Goal: Task Accomplishment & Management: Complete application form

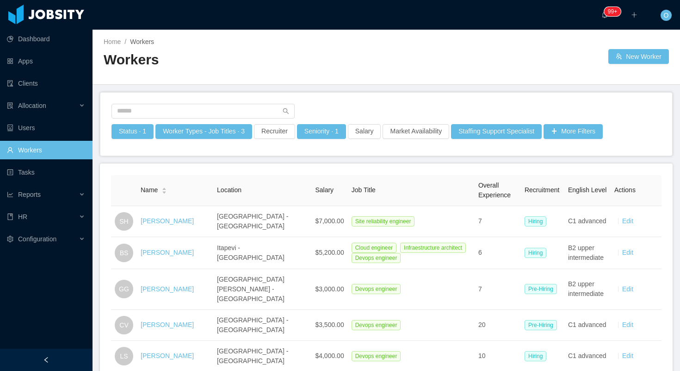
scroll to position [736, 0]
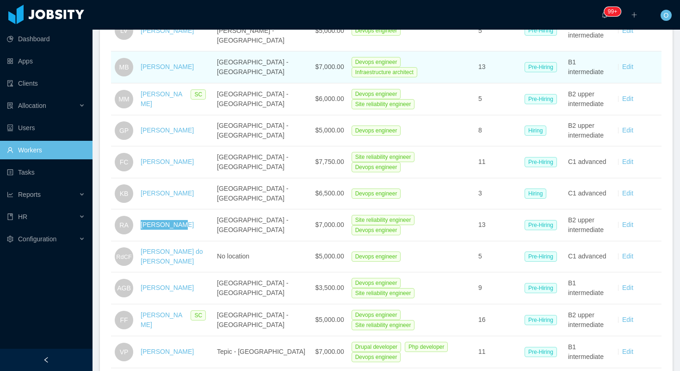
drag, startPoint x: 163, startPoint y: 199, endPoint x: 447, endPoint y: 50, distance: 320.9
click at [0, 0] on section "Dashboard Apps Clients Allocation Users Workers Tasks Reports HR Configuration …" at bounding box center [340, 185] width 680 height 371
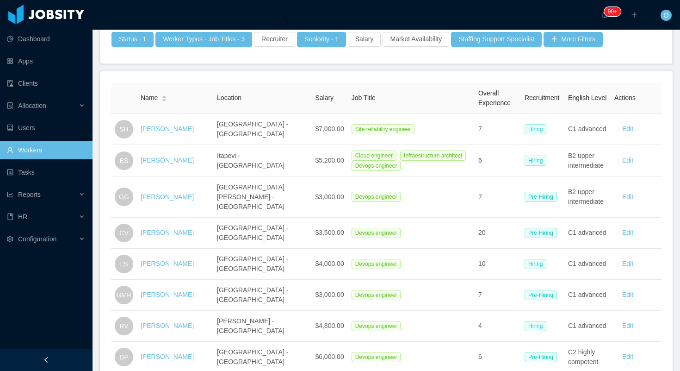
scroll to position [0, 0]
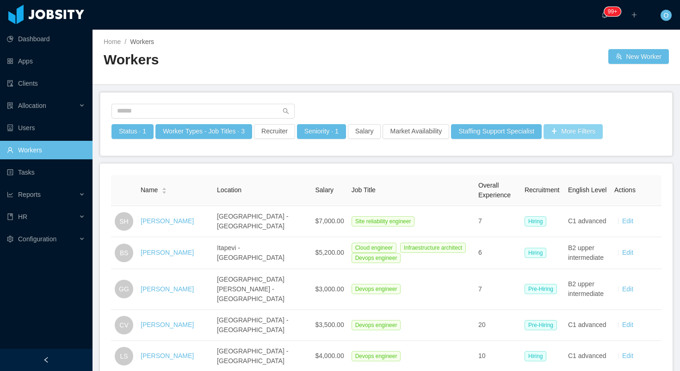
click at [572, 132] on button "More Filters" at bounding box center [573, 131] width 59 height 15
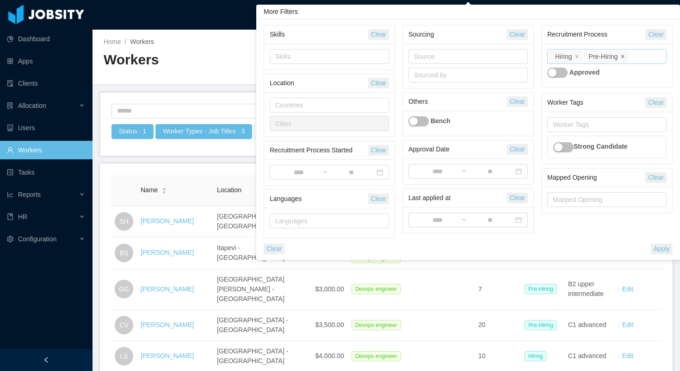
click at [625, 57] on icon "icon: close" at bounding box center [623, 56] width 5 height 5
click at [655, 246] on button "Apply" at bounding box center [662, 248] width 22 height 11
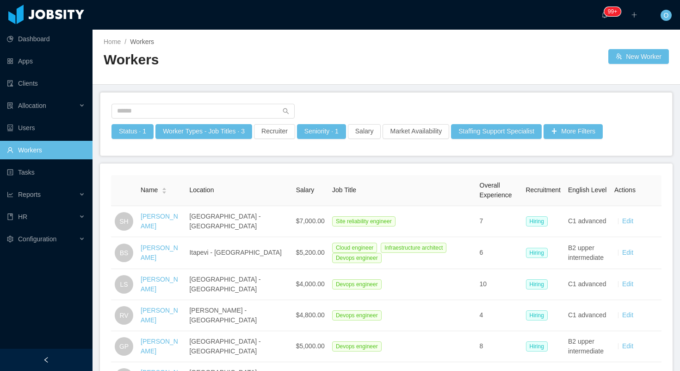
scroll to position [98, 0]
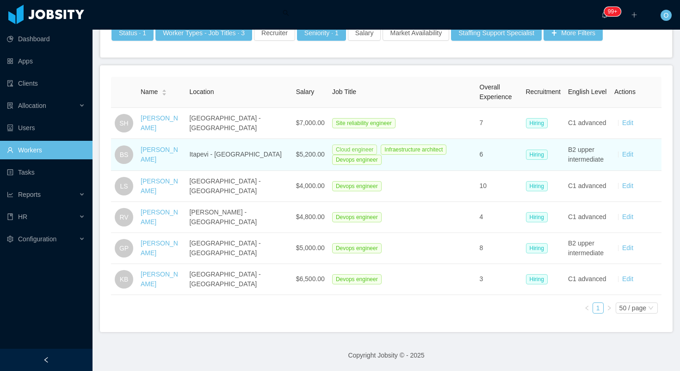
scroll to position [177, 0]
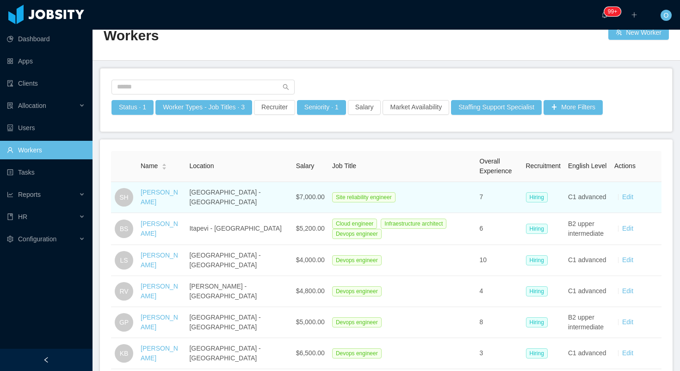
scroll to position [12, 0]
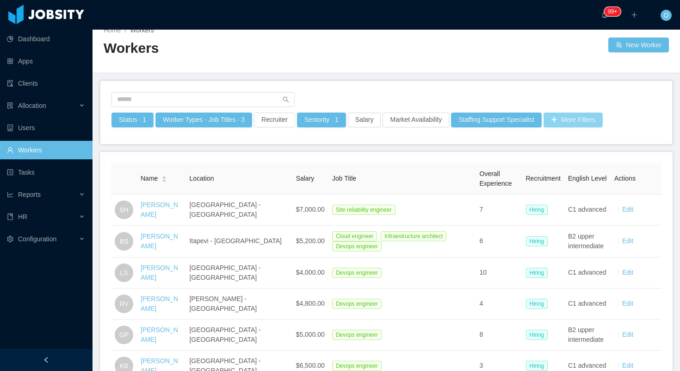
click at [573, 122] on button "More Filters" at bounding box center [573, 119] width 59 height 15
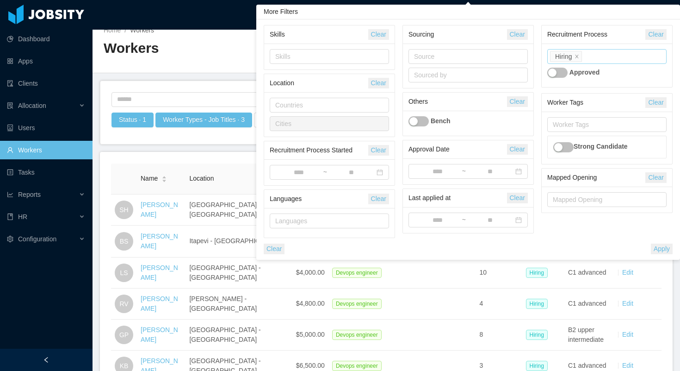
click at [598, 60] on div "Process state Hiring" at bounding box center [605, 57] width 111 height 14
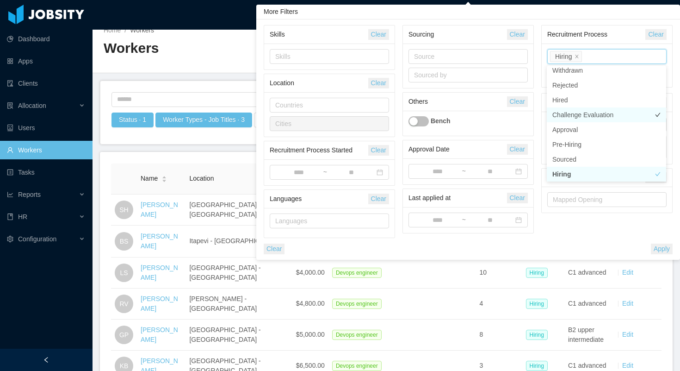
scroll to position [61, 0]
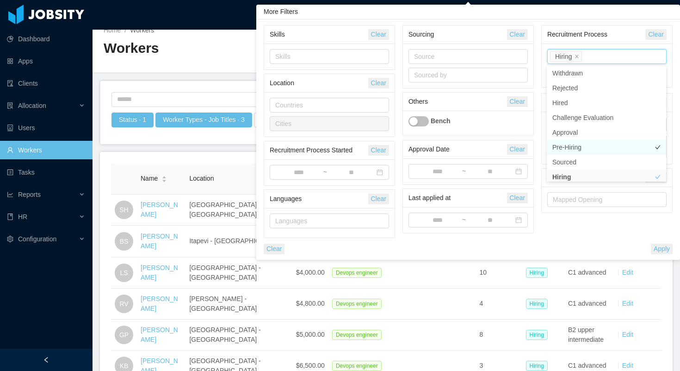
click at [584, 150] on li "Pre-Hiring" at bounding box center [606, 147] width 119 height 15
click at [658, 249] on button "Apply" at bounding box center [662, 248] width 22 height 11
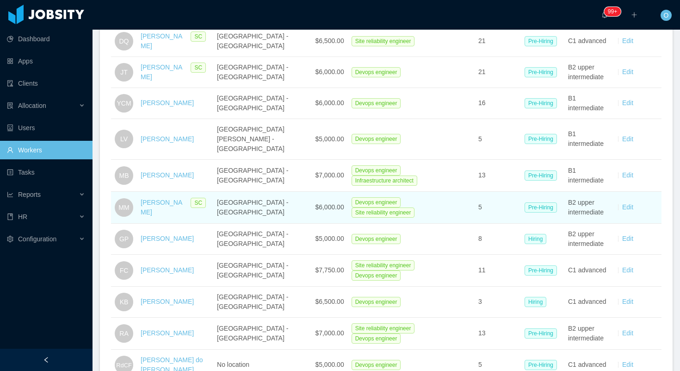
scroll to position [618, 0]
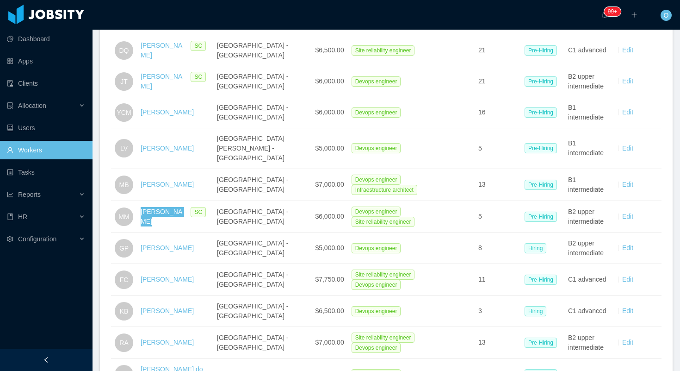
drag, startPoint x: 156, startPoint y: 188, endPoint x: 307, endPoint y: 0, distance: 241.3
click at [0, 0] on section "Dashboard Apps Clients Allocation Users Workers Tasks Reports HR Configuration …" at bounding box center [340, 185] width 680 height 371
drag, startPoint x: 168, startPoint y: 94, endPoint x: 277, endPoint y: 2, distance: 142.5
click at [0, 0] on section "Dashboard Apps Clients Allocation Users Workers Tasks Reports HR Configuration …" at bounding box center [340, 185] width 680 height 371
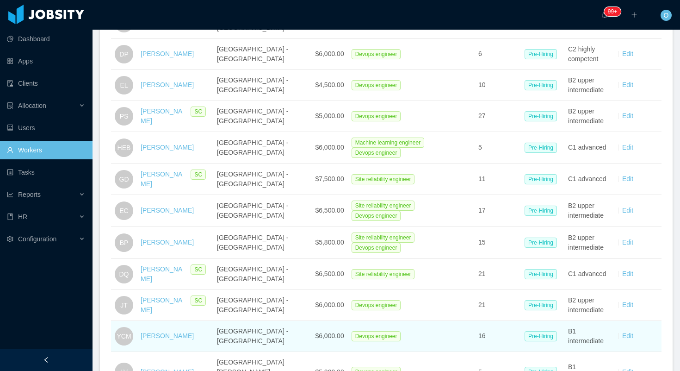
scroll to position [391, 0]
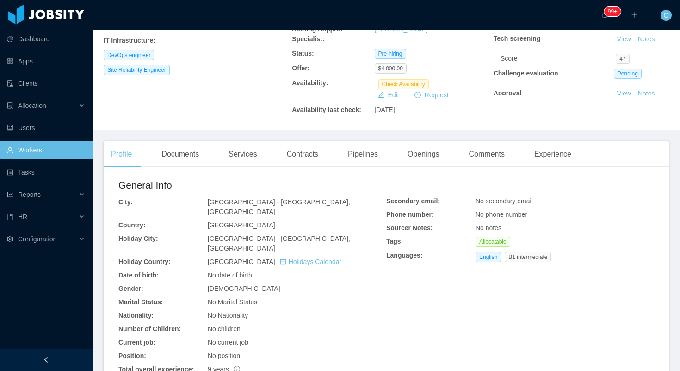
scroll to position [152, 0]
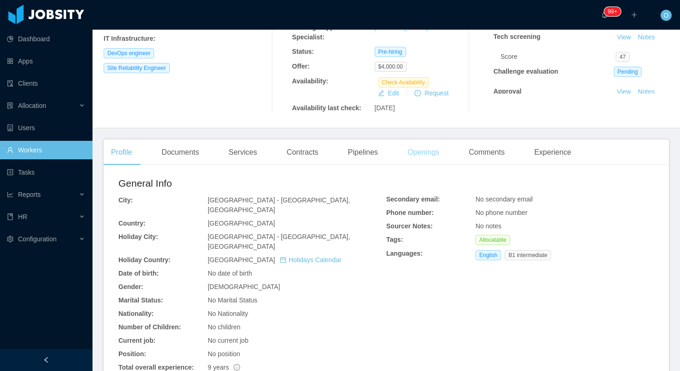
click at [424, 150] on div "Openings" at bounding box center [423, 152] width 47 height 26
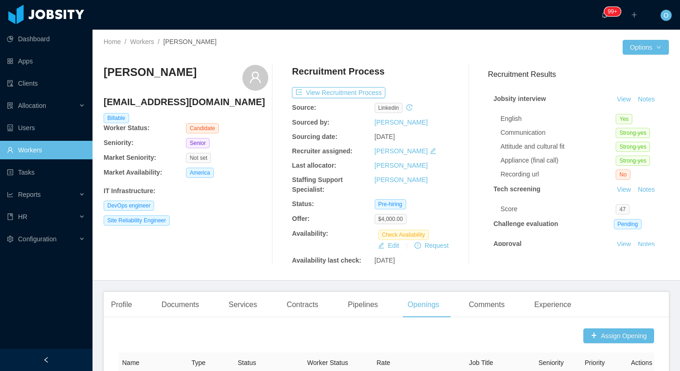
scroll to position [29, 0]
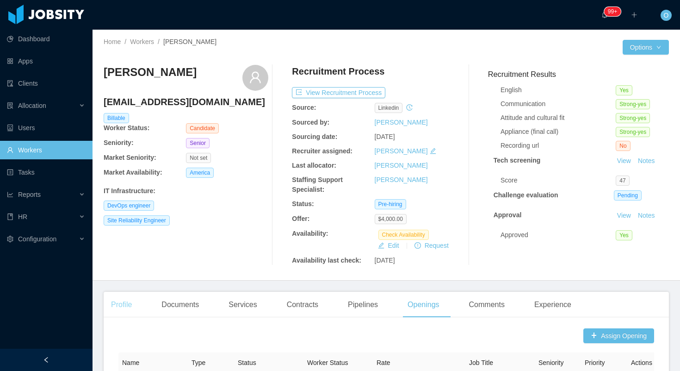
click at [124, 304] on div "Profile" at bounding box center [122, 305] width 36 height 26
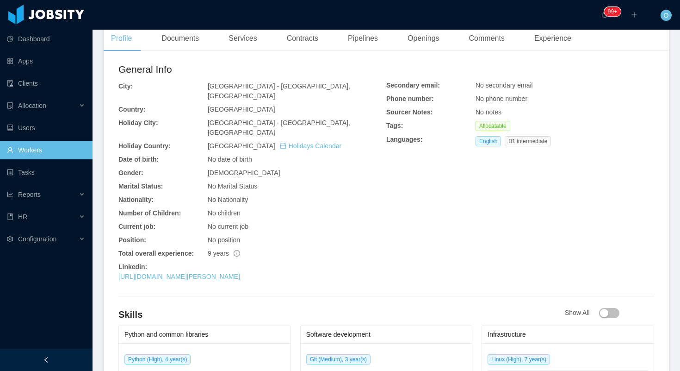
scroll to position [293, 0]
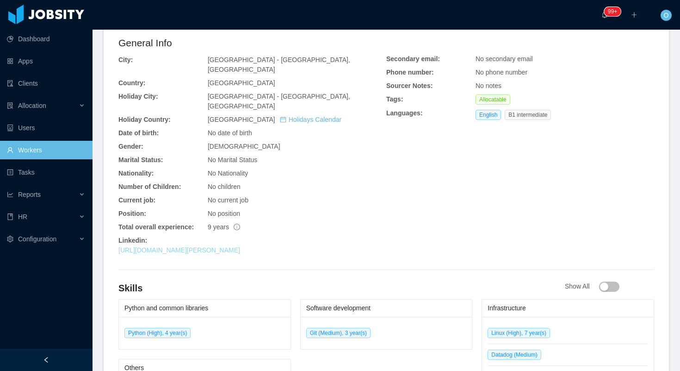
click at [220, 246] on link "https://ar.linkedin.com/in/agust%C3%ADn-gimenez-bava-7b063060" at bounding box center [179, 249] width 122 height 7
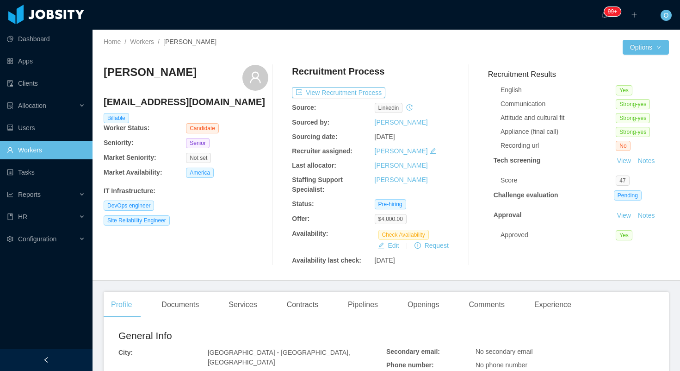
scroll to position [0, 0]
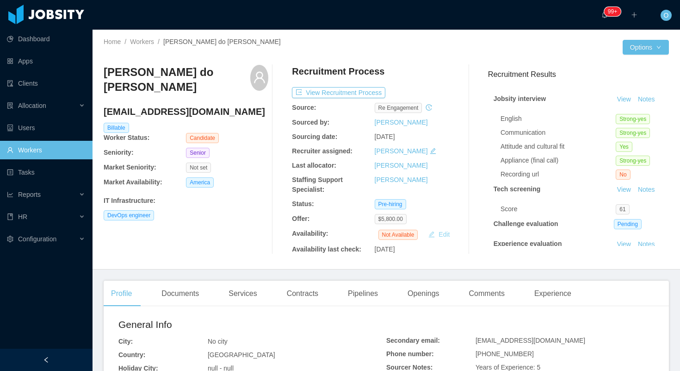
click at [436, 235] on button "Edit" at bounding box center [439, 234] width 29 height 11
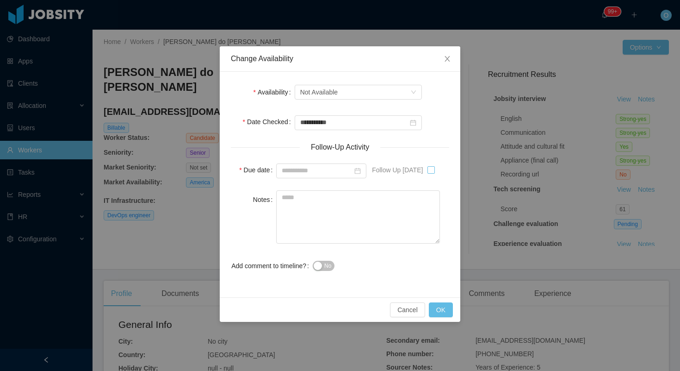
type input "**********"
click at [435, 311] on button "OK" at bounding box center [441, 309] width 24 height 15
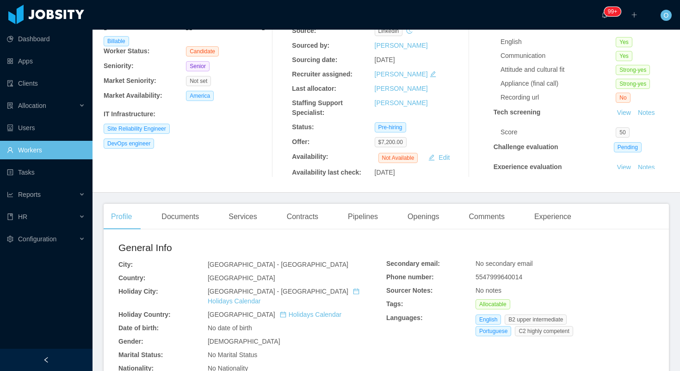
scroll to position [112, 0]
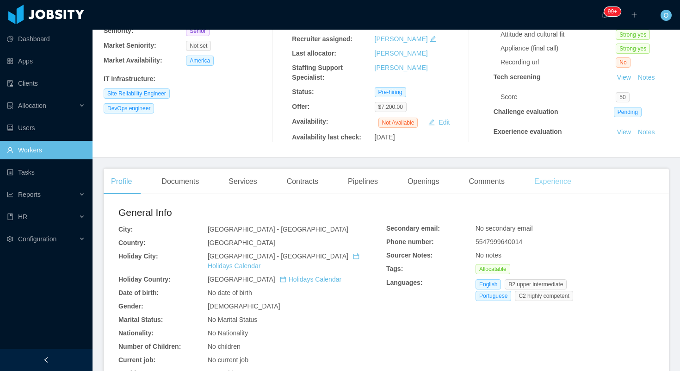
click at [573, 181] on div "Experience" at bounding box center [553, 181] width 52 height 26
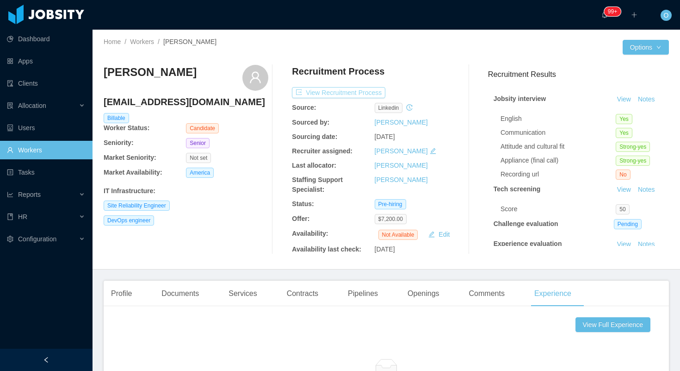
click at [355, 94] on button "View Recruitment Process" at bounding box center [338, 92] width 93 height 11
click at [131, 296] on div "Profile" at bounding box center [122, 293] width 36 height 26
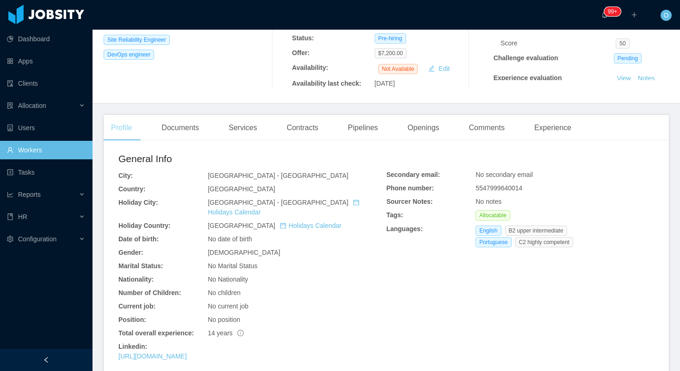
scroll to position [181, 0]
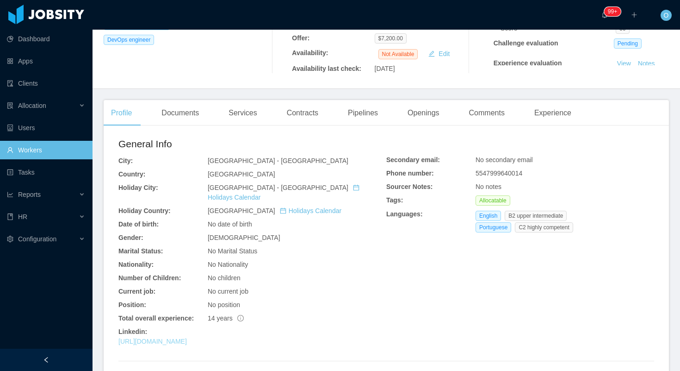
click at [187, 337] on link "https://www.linkedin.com/in/ruanc" at bounding box center [152, 340] width 69 height 7
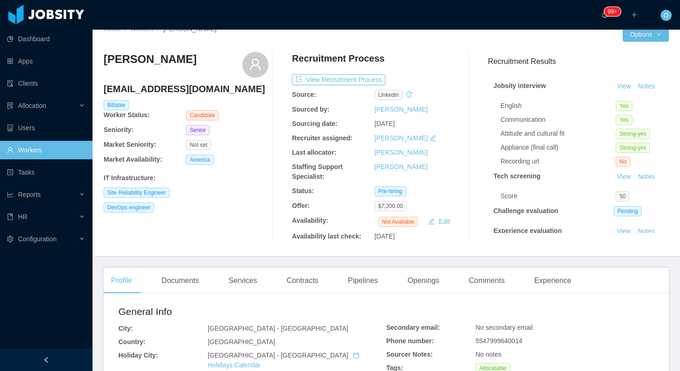
scroll to position [0, 0]
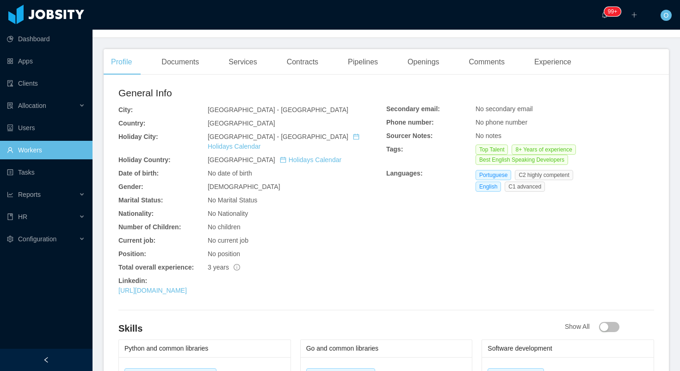
scroll to position [260, 0]
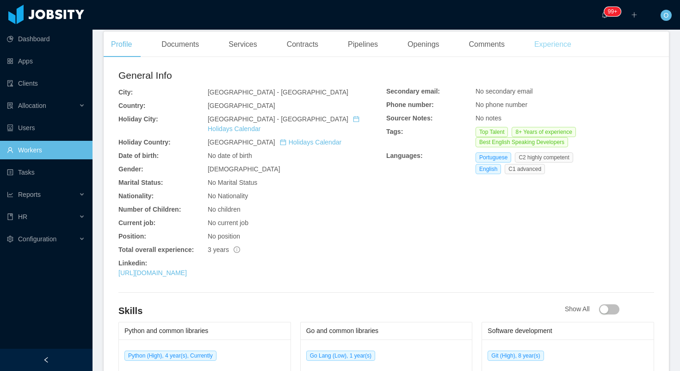
click at [539, 49] on div "Experience" at bounding box center [553, 44] width 52 height 26
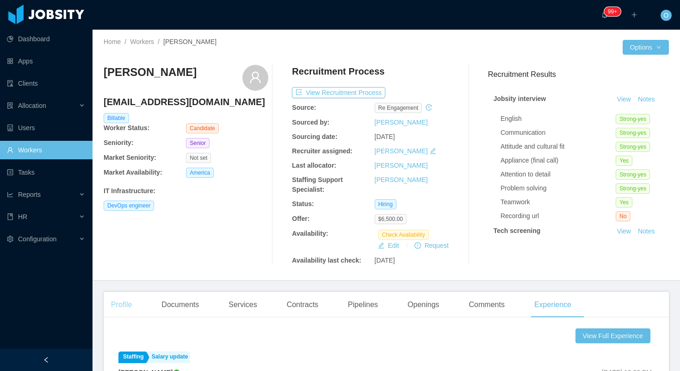
click at [134, 297] on div "Profile" at bounding box center [122, 305] width 36 height 26
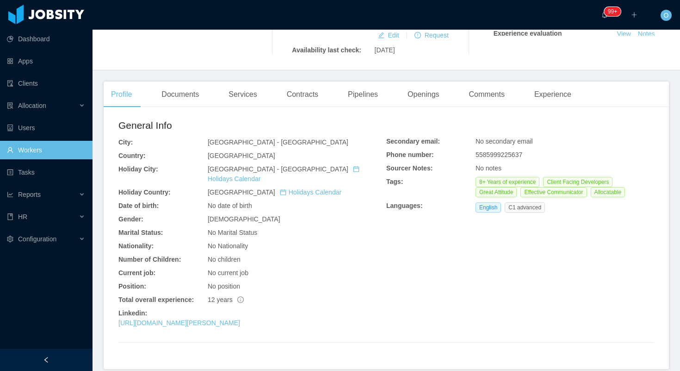
scroll to position [242, 0]
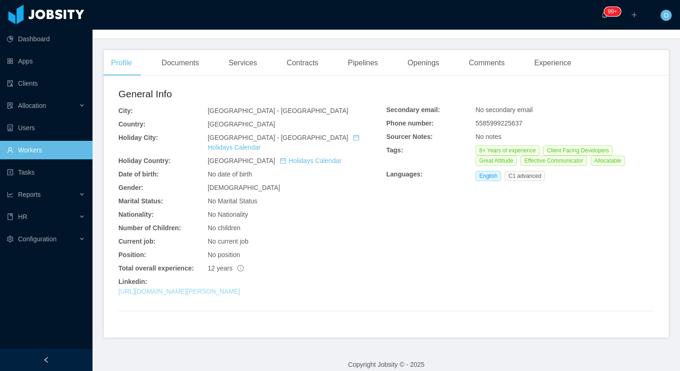
click at [236, 287] on link "https://br.linkedin.com/in/fbruno-c-duarte" at bounding box center [179, 290] width 122 height 7
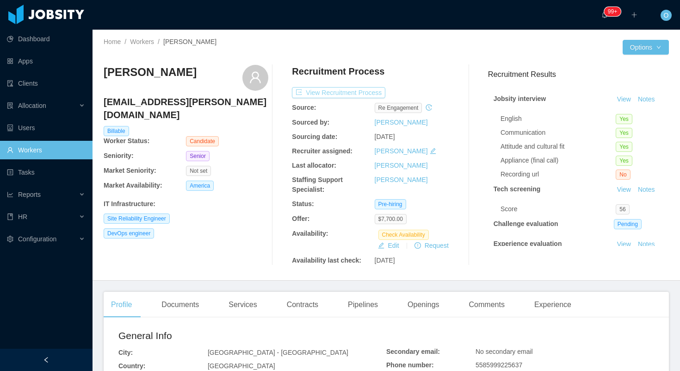
click at [372, 91] on button "View Recruitment Process" at bounding box center [338, 92] width 93 height 11
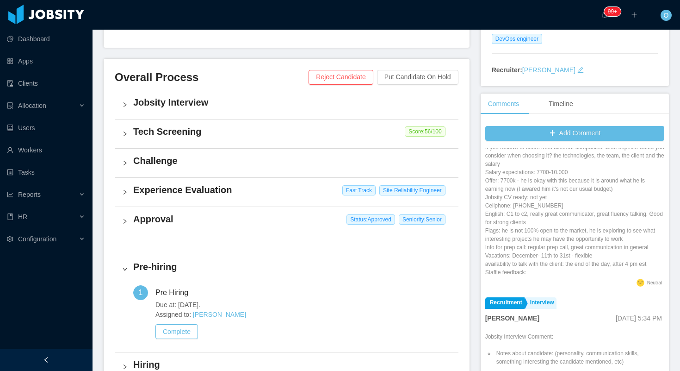
scroll to position [187, 0]
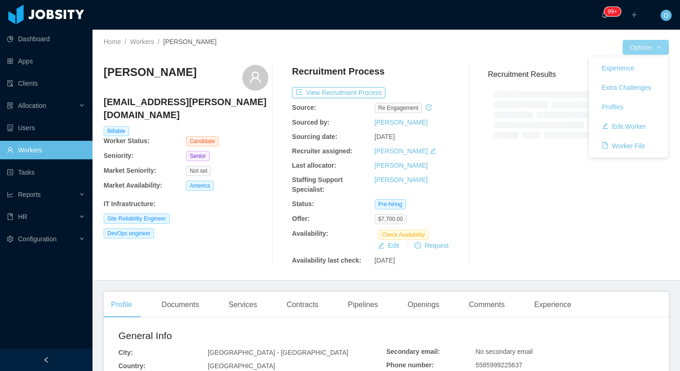
click at [666, 47] on button "Options" at bounding box center [646, 47] width 46 height 15
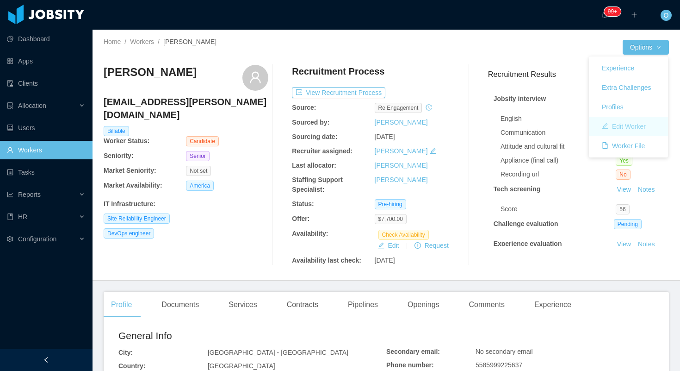
click at [623, 127] on button "Edit Worker" at bounding box center [624, 126] width 59 height 15
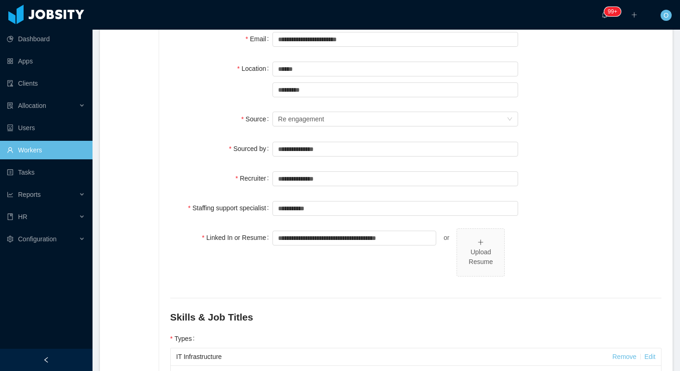
scroll to position [127, 0]
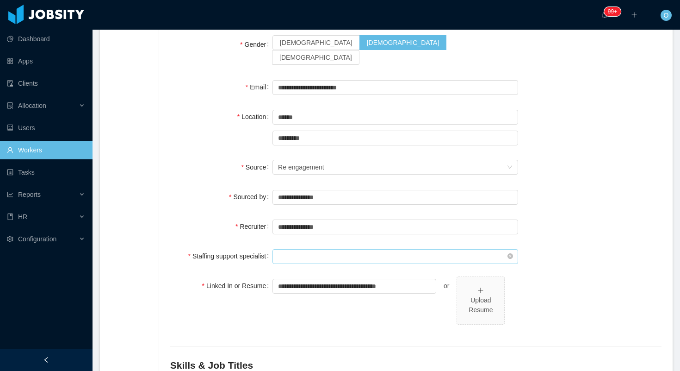
click at [331, 249] on input "text" at bounding box center [396, 256] width 246 height 15
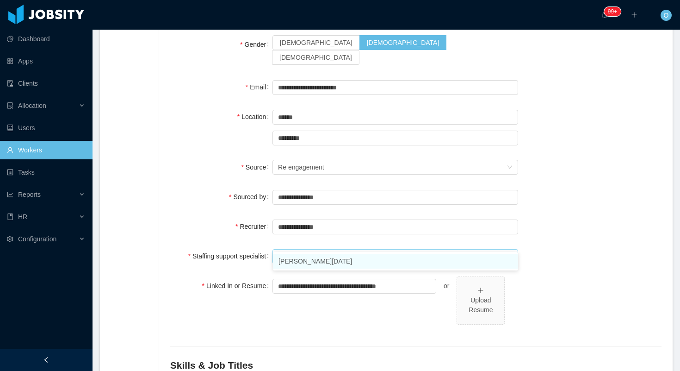
click at [357, 262] on li "Larissa De Natale" at bounding box center [395, 261] width 245 height 15
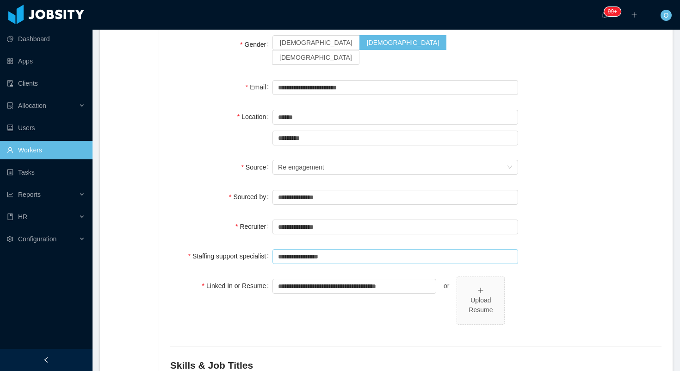
scroll to position [0, 0]
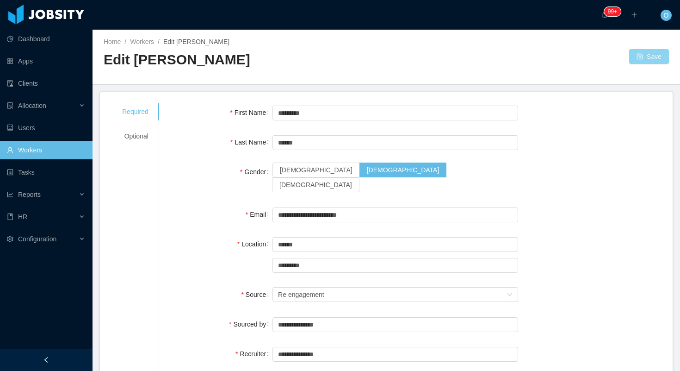
type input "**********"
click at [637, 56] on button "Save" at bounding box center [649, 56] width 40 height 15
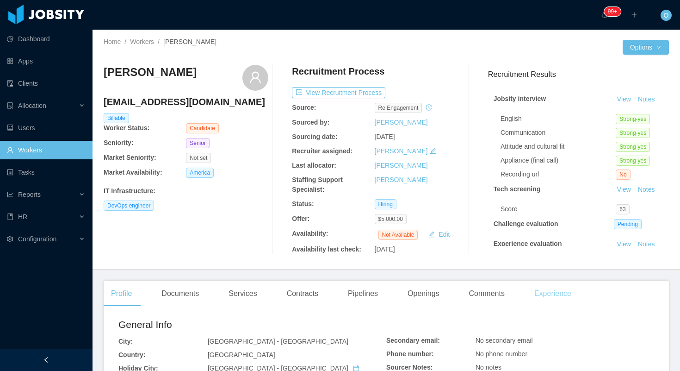
click at [544, 299] on div "Experience" at bounding box center [553, 293] width 52 height 26
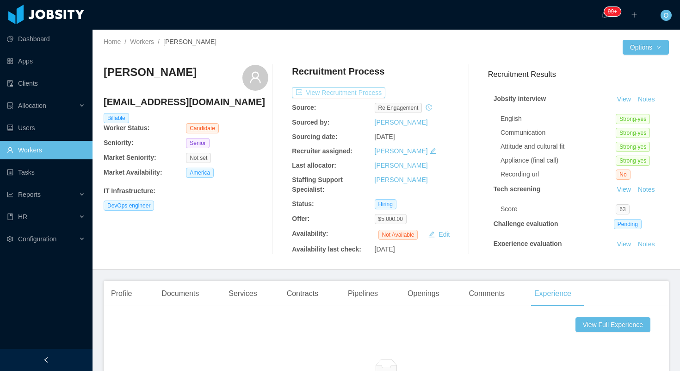
click at [373, 94] on button "View Recruitment Process" at bounding box center [338, 92] width 93 height 11
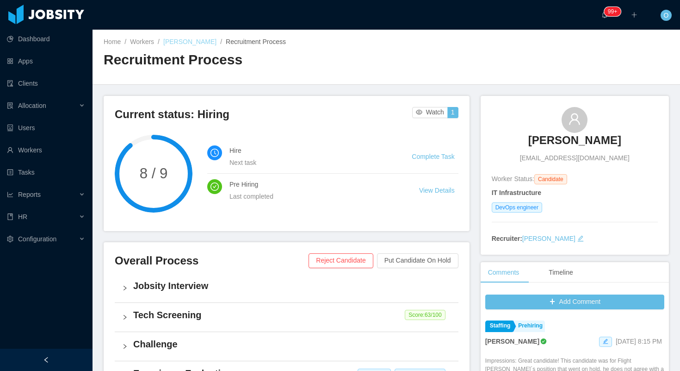
click at [189, 39] on link "[PERSON_NAME]" at bounding box center [189, 41] width 53 height 7
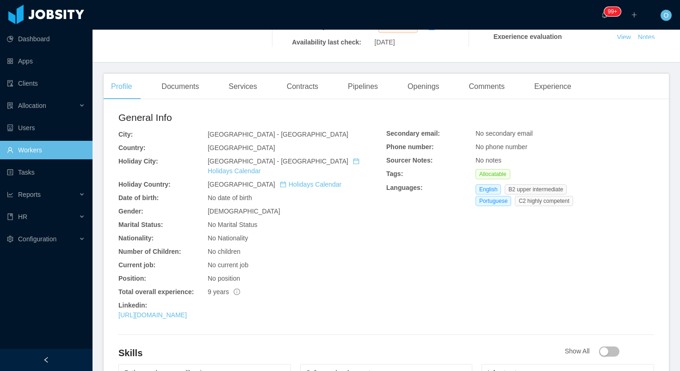
scroll to position [220, 0]
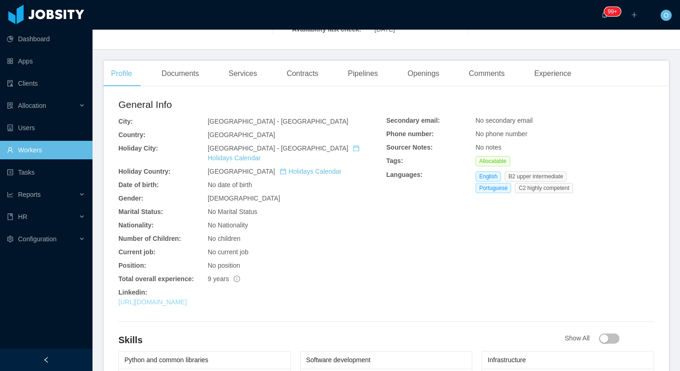
click at [187, 298] on link "[URL][DOMAIN_NAME]" at bounding box center [152, 301] width 69 height 7
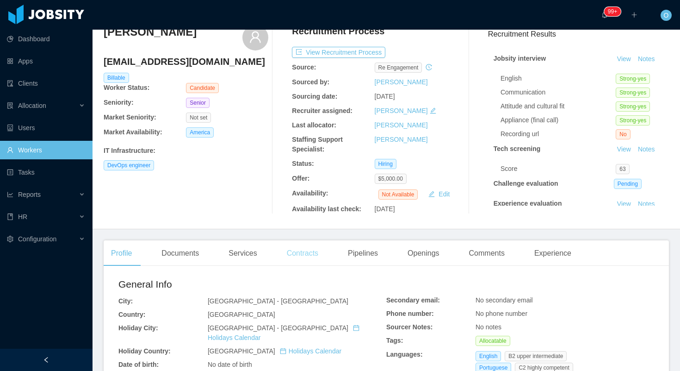
scroll to position [0, 0]
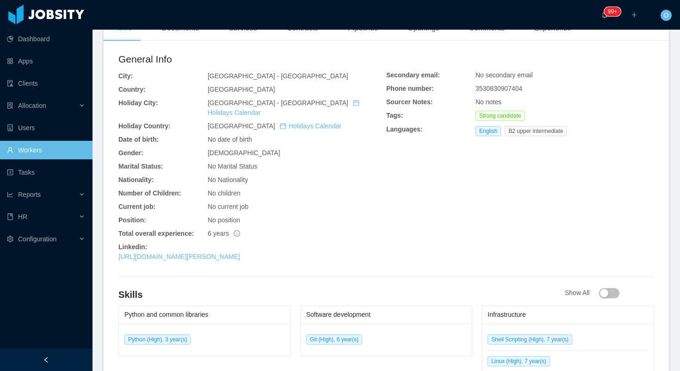
scroll to position [276, 0]
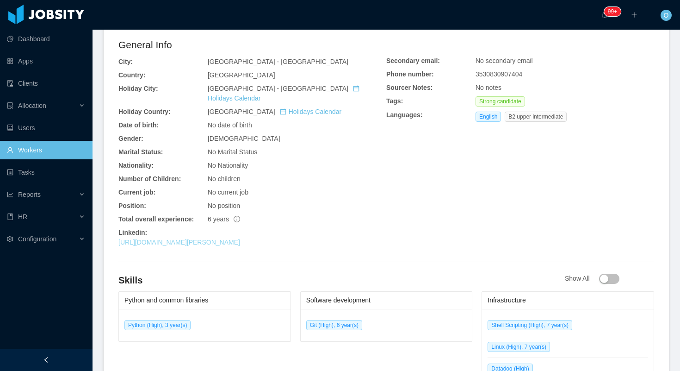
click at [240, 238] on link "[URL][DOMAIN_NAME][PERSON_NAME]" at bounding box center [179, 241] width 122 height 7
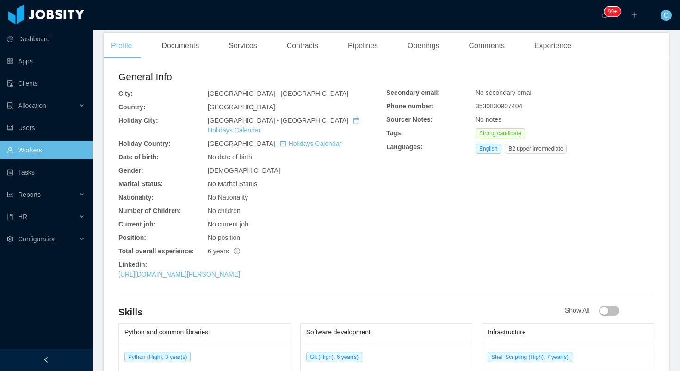
scroll to position [305, 0]
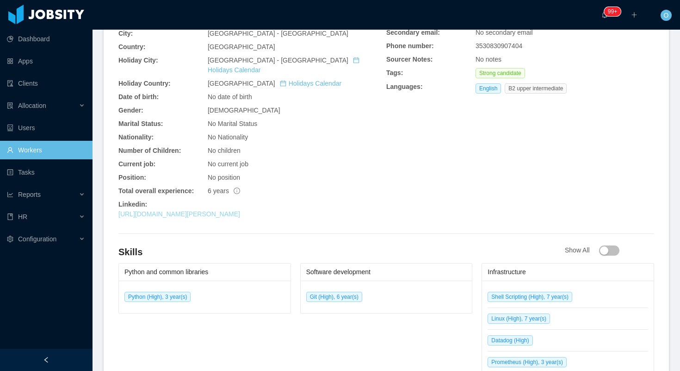
click at [240, 210] on link "[URL][DOMAIN_NAME][PERSON_NAME]" at bounding box center [179, 213] width 122 height 7
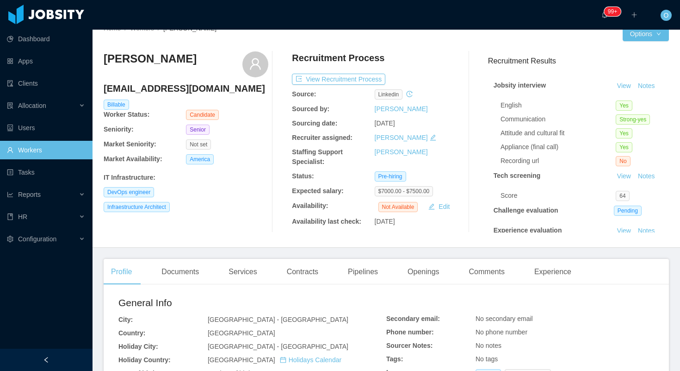
scroll to position [12, 0]
click at [562, 271] on div "Experience" at bounding box center [553, 273] width 52 height 26
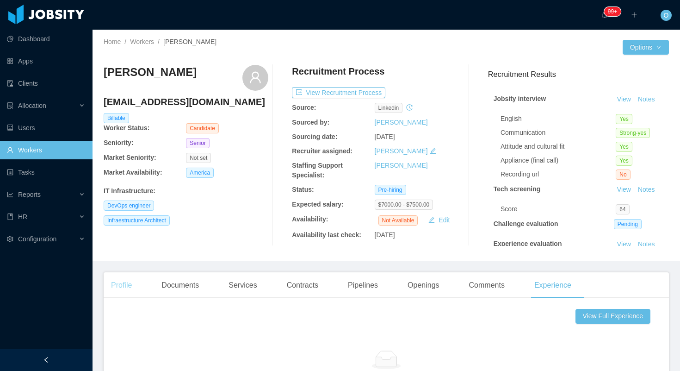
click at [137, 289] on div "Profile" at bounding box center [122, 285] width 36 height 26
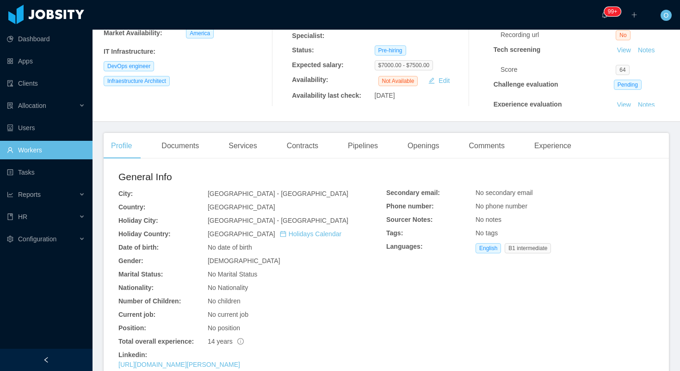
scroll to position [299, 0]
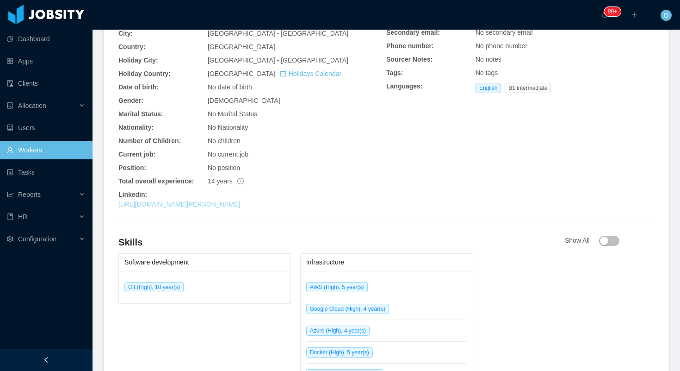
click at [240, 205] on link "https://ar.linkedin.com/in/manuel-barrios-901b48116" at bounding box center [179, 203] width 122 height 7
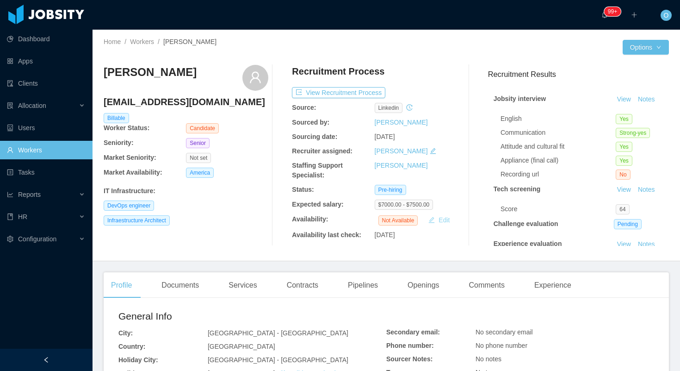
click at [440, 220] on button "Edit" at bounding box center [439, 219] width 29 height 11
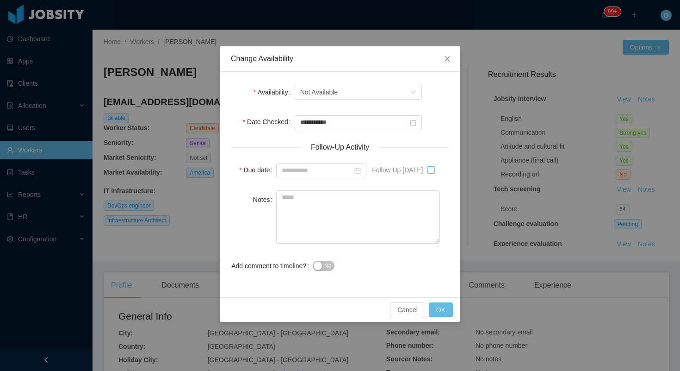
type input "**********"
click at [375, 224] on textarea "Notes" at bounding box center [358, 216] width 164 height 53
type textarea "**********"
click at [442, 305] on button "OK" at bounding box center [441, 309] width 24 height 15
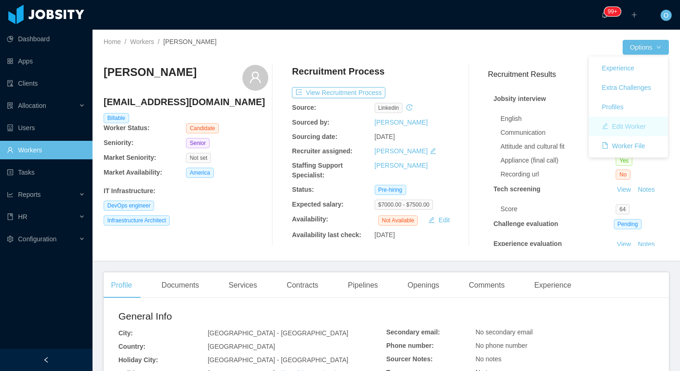
click at [628, 131] on button "Edit Worker" at bounding box center [624, 126] width 59 height 15
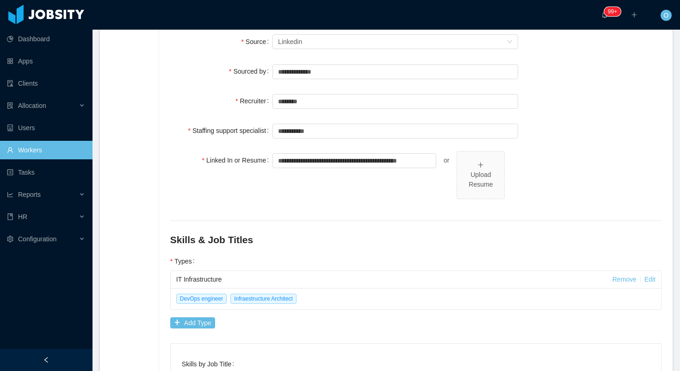
scroll to position [167, 0]
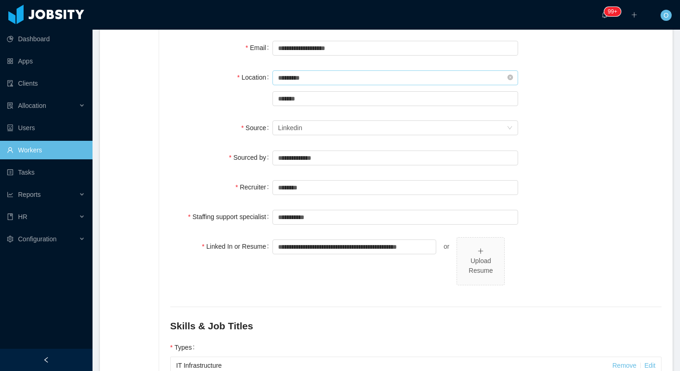
click at [403, 70] on input "*********" at bounding box center [396, 77] width 246 height 15
click at [511, 75] on icon "icon: close-circle" at bounding box center [511, 78] width 6 height 6
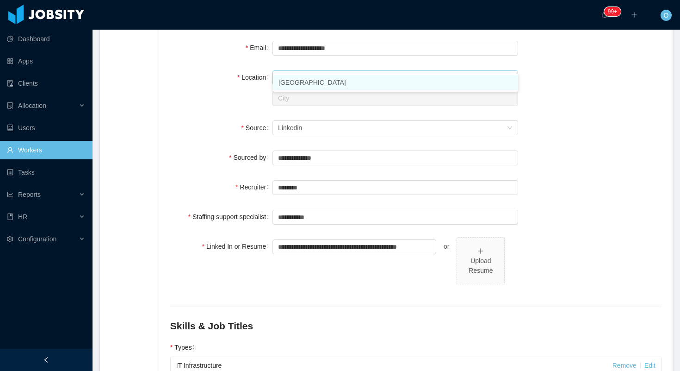
click at [408, 86] on li "Estonia" at bounding box center [395, 82] width 245 height 15
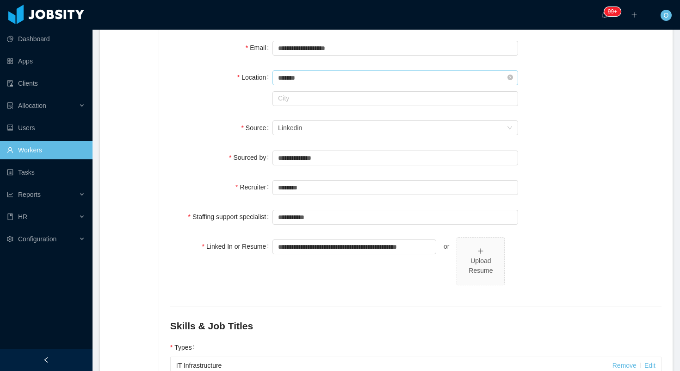
scroll to position [0, 0]
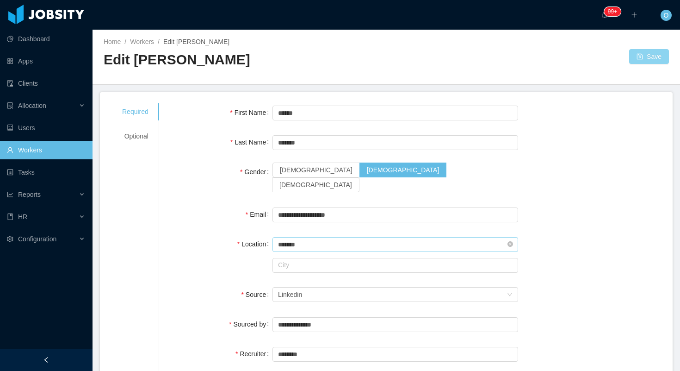
type input "*******"
click at [633, 55] on button "Save" at bounding box center [649, 56] width 40 height 15
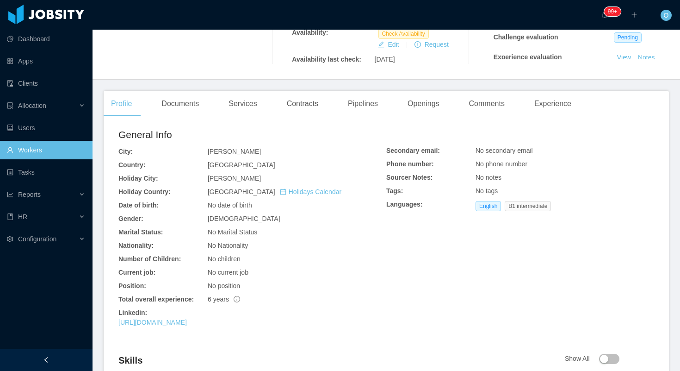
scroll to position [189, 0]
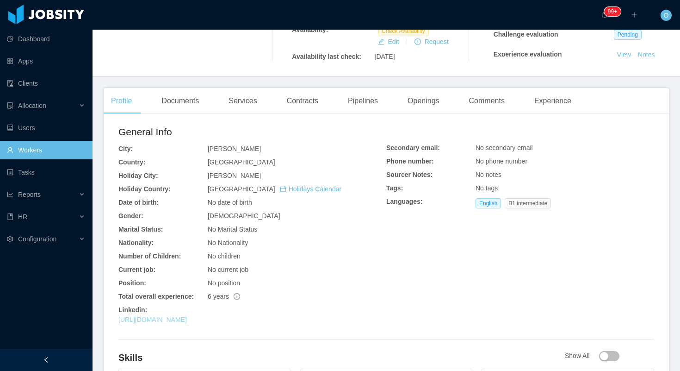
click at [187, 321] on link "[URL][DOMAIN_NAME]" at bounding box center [152, 319] width 69 height 7
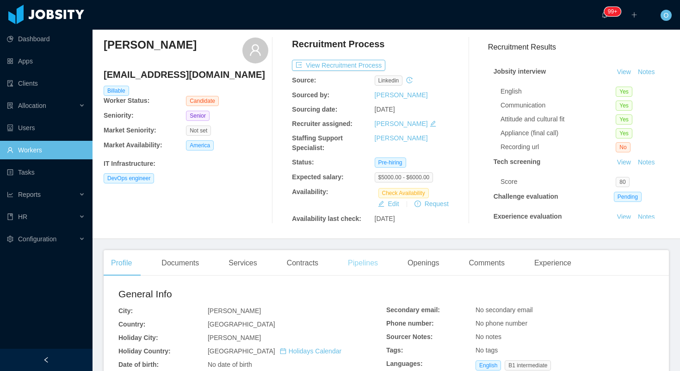
scroll to position [24, 0]
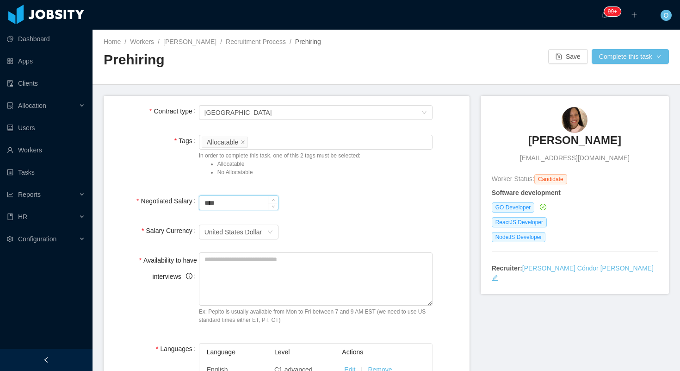
click at [203, 203] on input "****" at bounding box center [238, 203] width 79 height 14
type input "*******"
click at [233, 263] on textarea "Availability to have interviews" at bounding box center [316, 278] width 234 height 53
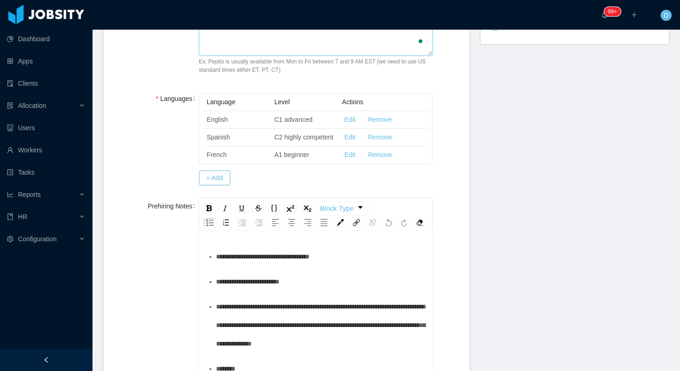
scroll to position [287, 0]
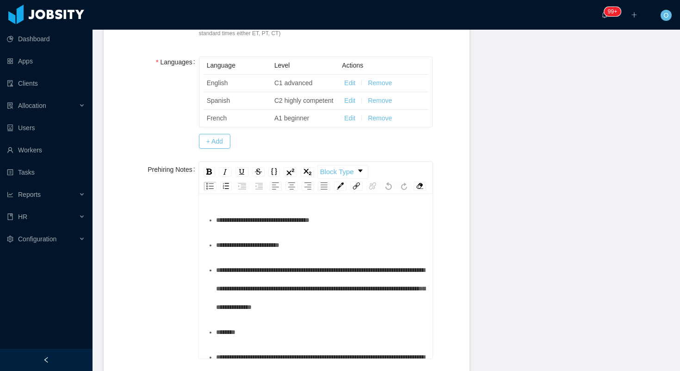
type textarea "***"
click at [367, 229] on div "**********" at bounding box center [321, 220] width 210 height 19
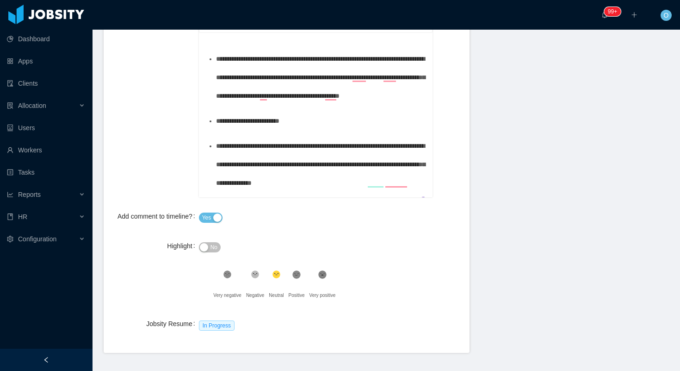
scroll to position [482, 0]
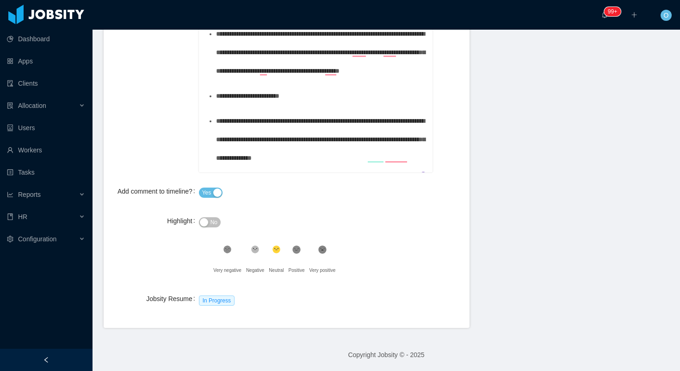
click at [219, 225] on button "No" at bounding box center [210, 222] width 22 height 10
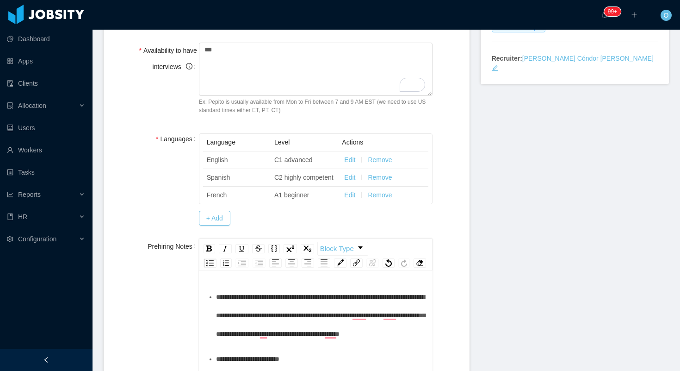
scroll to position [227, 0]
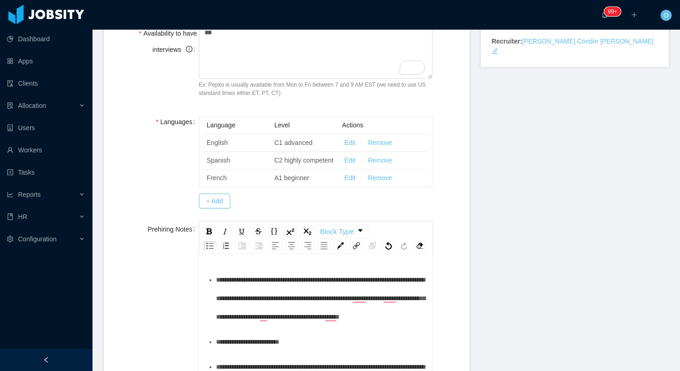
click at [403, 290] on span "**********" at bounding box center [320, 298] width 209 height 44
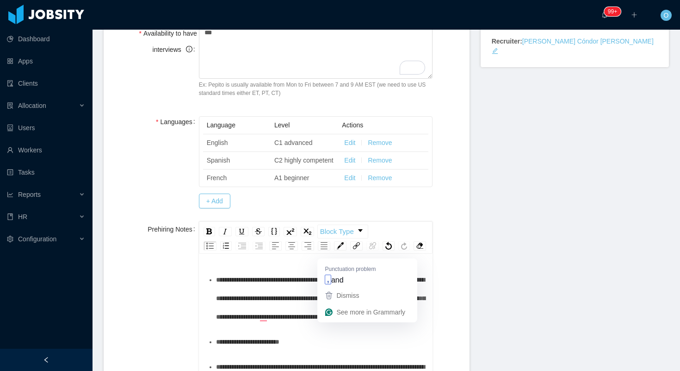
click at [267, 308] on span "**********" at bounding box center [320, 298] width 209 height 44
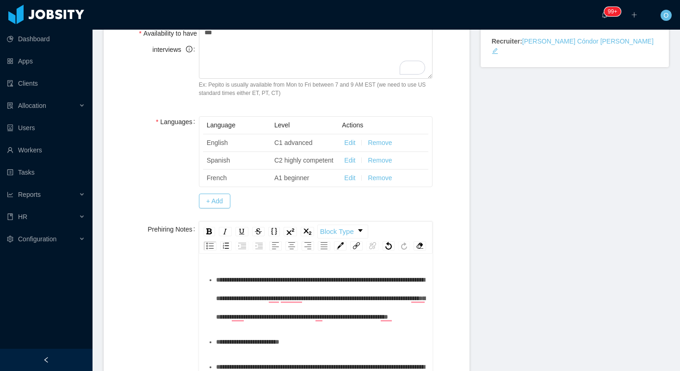
click at [338, 289] on span "**********" at bounding box center [320, 298] width 209 height 44
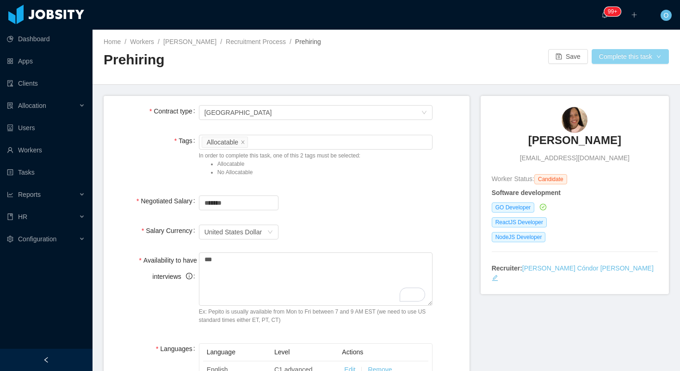
click at [609, 53] on button "Complete this task" at bounding box center [630, 56] width 77 height 15
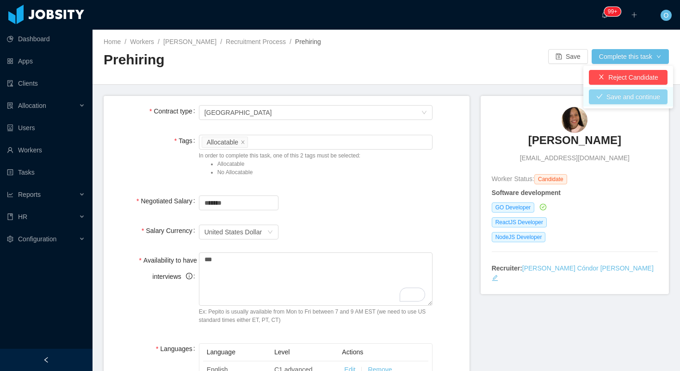
click at [661, 96] on button "Save and continue" at bounding box center [628, 96] width 79 height 15
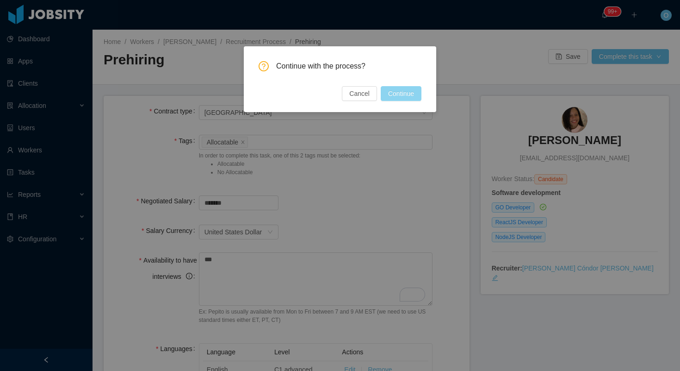
click at [418, 87] on button "Continue" at bounding box center [401, 93] width 41 height 15
